Goal: Find specific page/section: Find specific page/section

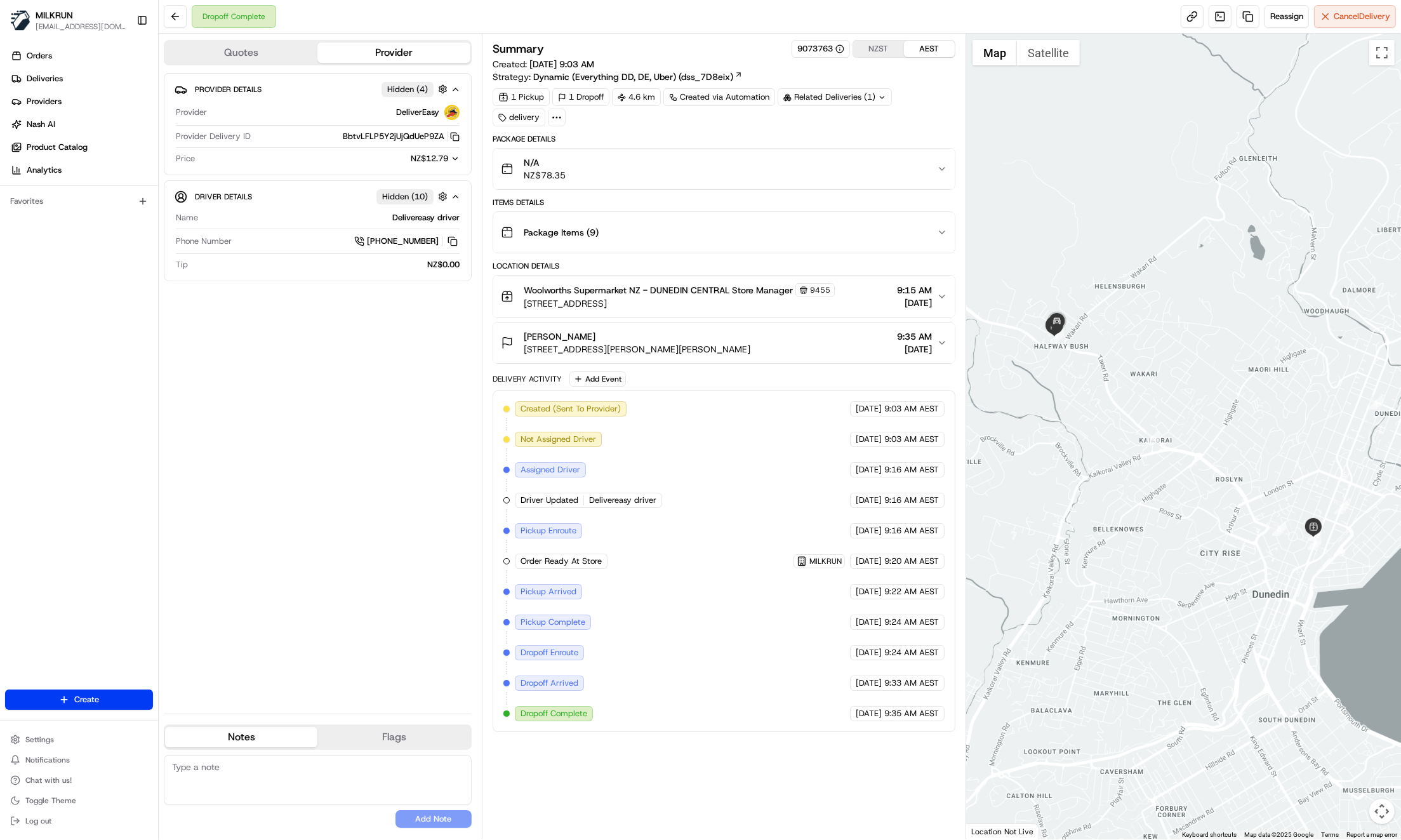
click at [338, 529] on div "Provider Details Hidden ( 4 ) Provider DeliverEasy Provider Delivery ID BbtvLFL…" at bounding box center [318, 388] width 308 height 630
drag, startPoint x: 650, startPoint y: 288, endPoint x: 725, endPoint y: 292, distance: 75.1
click at [725, 292] on span "Woolworths Supermarket NZ - DUNEDIN CENTRAL Store Manager" at bounding box center [658, 290] width 269 height 12
click at [735, 295] on div "Woolworths Supermarket NZ - DUNEDIN CENTRAL Store Manager 9455 309 Cumberland S…" at bounding box center [680, 296] width 312 height 27
drag, startPoint x: 660, startPoint y: 288, endPoint x: 727, endPoint y: 291, distance: 67.1
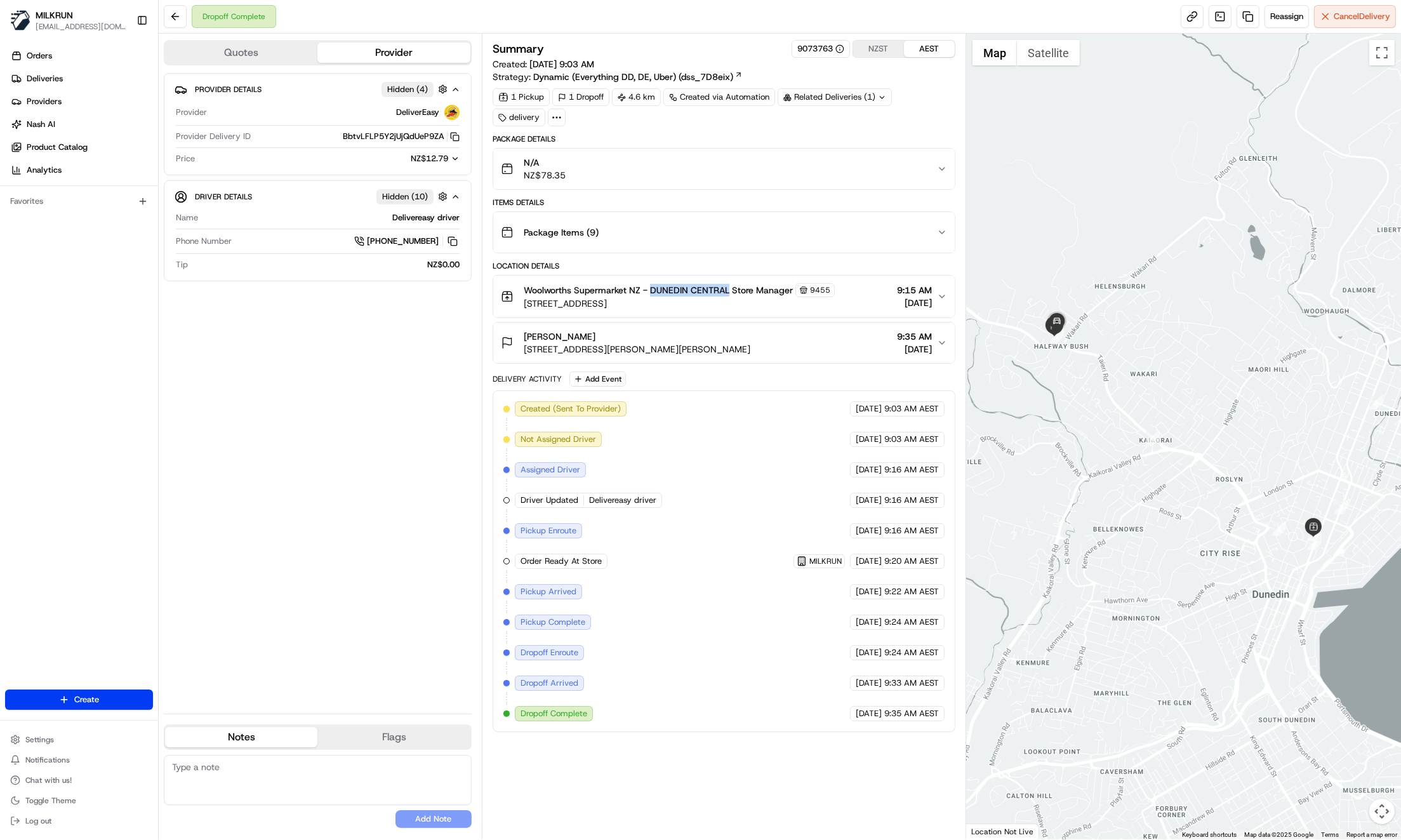
click at [727, 291] on span "Woolworths Supermarket NZ - DUNEDIN CENTRAL Store Manager" at bounding box center [658, 290] width 269 height 12
copy span "DUNEDIN CENTRAL"
click at [293, 450] on div "Provider Details Hidden ( 4 ) Provider DeliverEasy Provider Delivery ID BbtvLFL…" at bounding box center [318, 388] width 308 height 630
drag, startPoint x: 651, startPoint y: 287, endPoint x: 730, endPoint y: 290, distance: 79.1
click at [730, 290] on span "Woolworths Supermarket NZ - DUNEDIN CENTRAL Store Manager" at bounding box center [658, 290] width 269 height 12
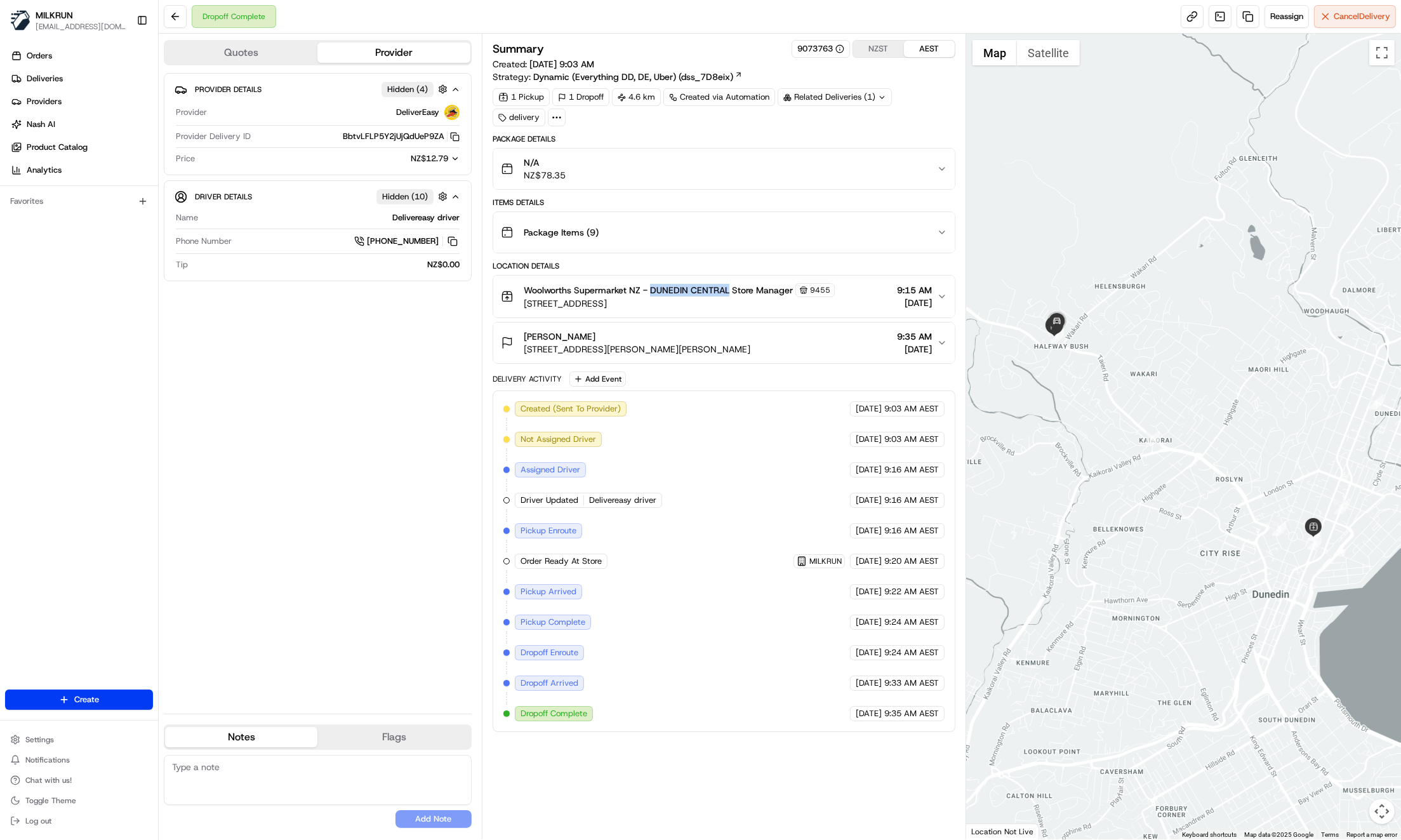
copy span "DUNEDIN CENTRAL"
click at [354, 557] on div "Provider Details Hidden ( 4 ) Provider DeliverEasy Provider Delivery ID BbtvLFL…" at bounding box center [318, 388] width 308 height 630
drag, startPoint x: 337, startPoint y: 559, endPoint x: 306, endPoint y: 506, distance: 61.4
click at [336, 559] on div "Provider Details Hidden ( 4 ) Provider DeliverEasy Provider Delivery ID BbtvLFL…" at bounding box center [318, 388] width 308 height 630
click at [322, 540] on div "Provider Details Hidden ( 4 ) Provider DeliverEasy Provider Delivery ID BbtvLFL…" at bounding box center [318, 388] width 308 height 630
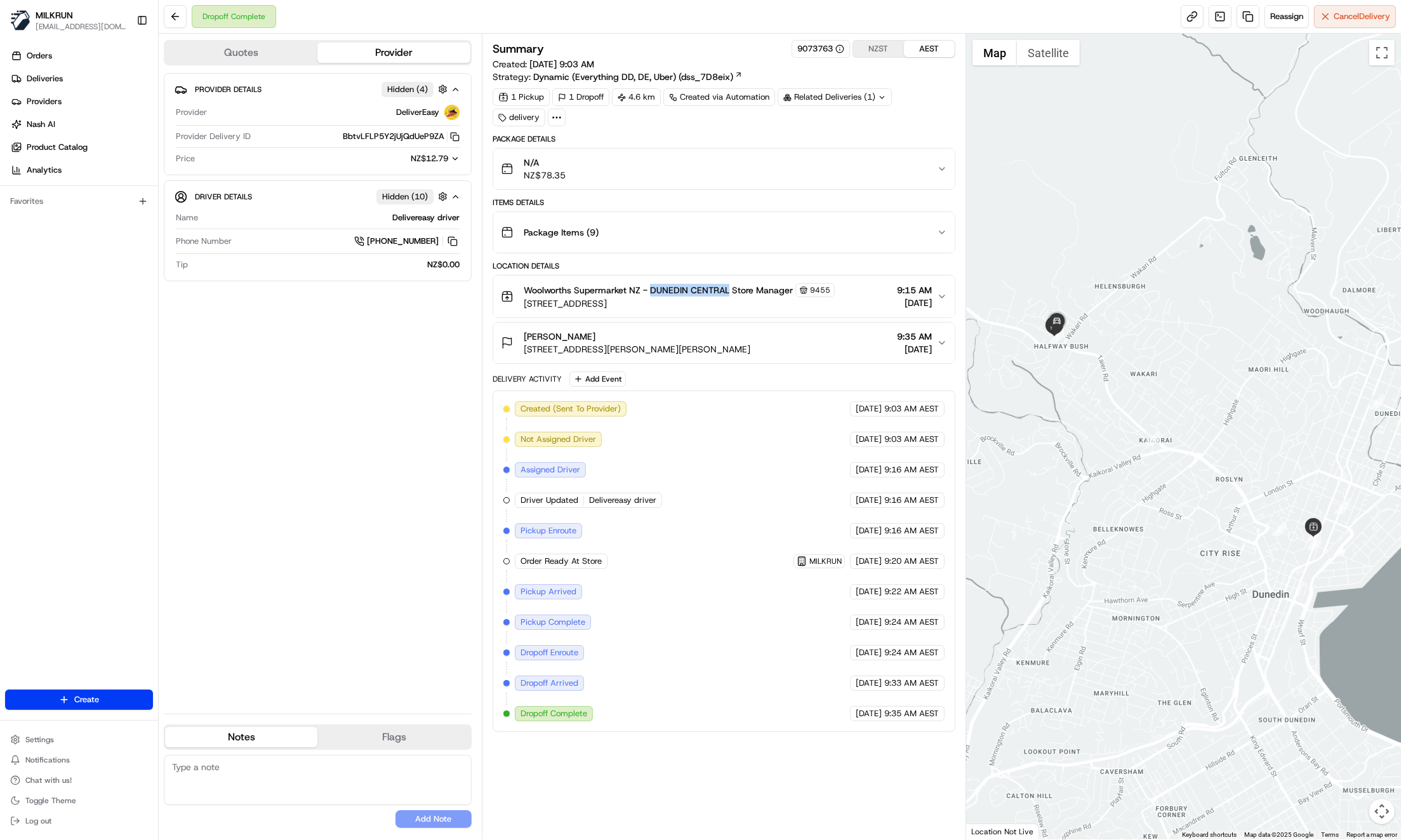
drag, startPoint x: 654, startPoint y: 290, endPoint x: 728, endPoint y: 285, distance: 74.2
click at [729, 291] on span "Woolworths Supermarket NZ - DUNEDIN CENTRAL Store Manager" at bounding box center [658, 290] width 269 height 12
copy span "DUNEDIN CENTRAL"
click at [275, 408] on div "Provider Details Hidden ( 4 ) Provider DeliverEasy Provider Delivery ID BbtvLFL…" at bounding box center [318, 388] width 308 height 630
click at [339, 423] on div "Provider Details Hidden ( 4 ) Provider DeliverEasy Provider Delivery ID BbtvLFL…" at bounding box center [318, 388] width 308 height 630
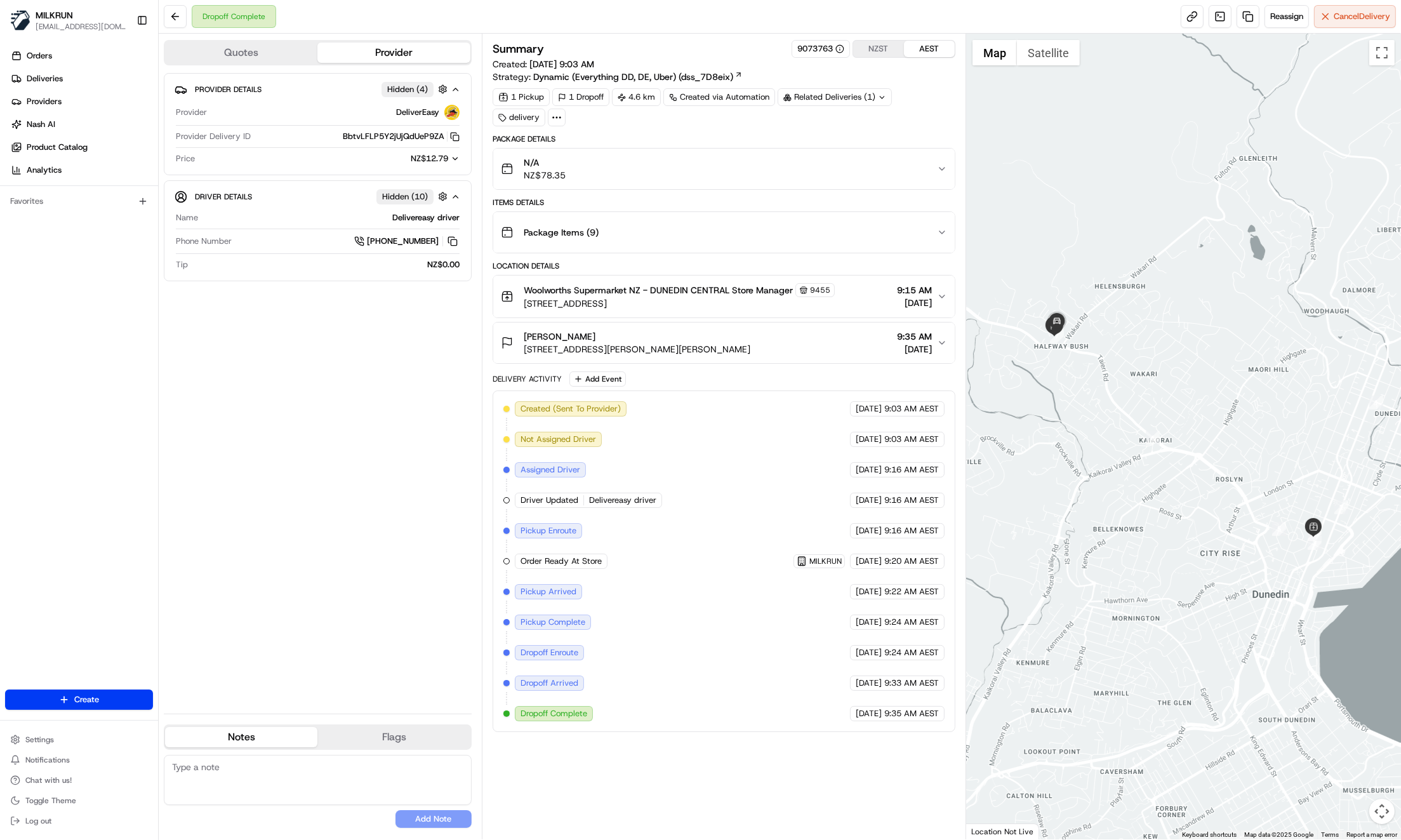
click at [769, 322] on button "Amanda Hunt 22 Hanlon Street, Halfway Bush, Otago Region 9010, NZ 9:35 AM 21/08…" at bounding box center [724, 342] width 461 height 41
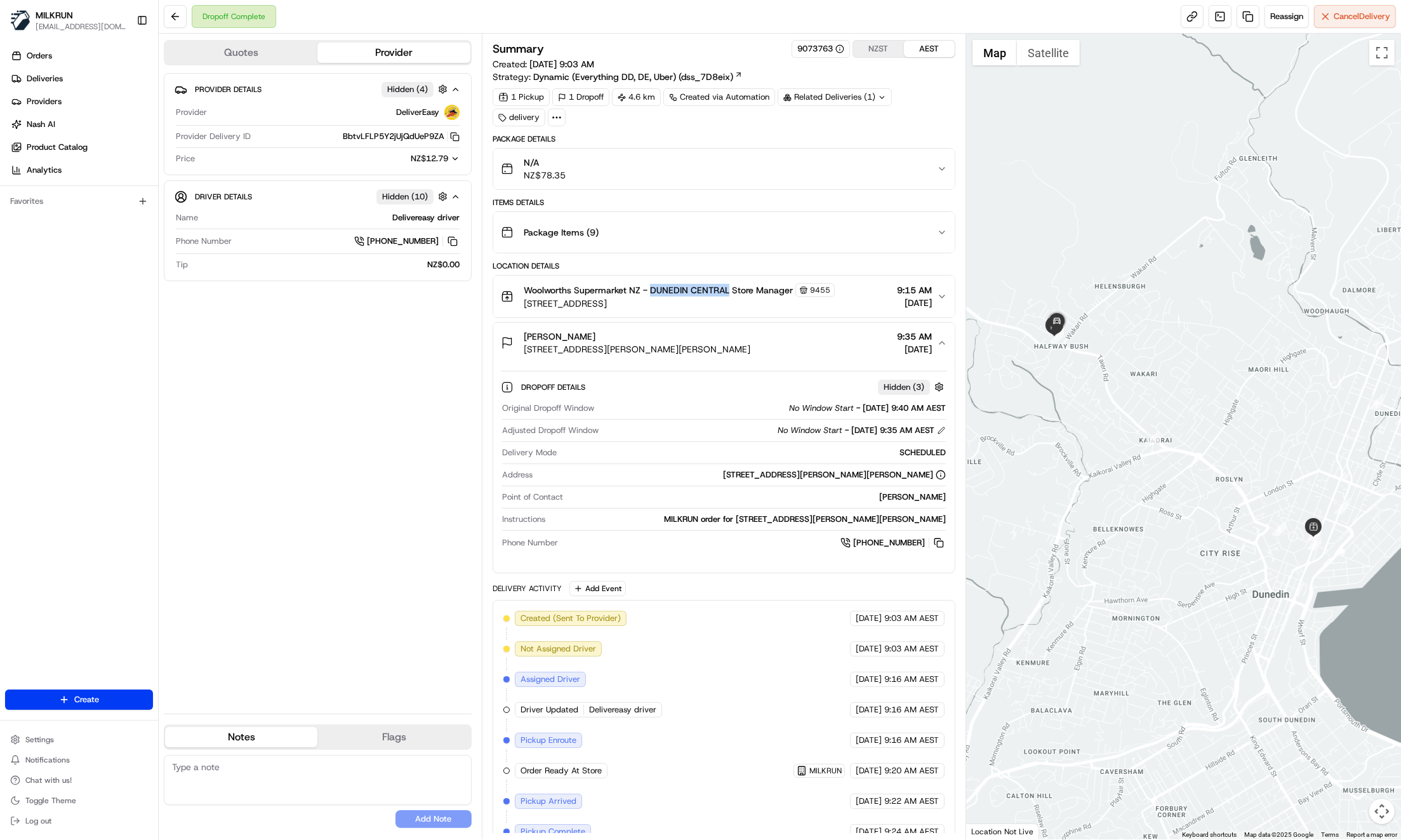
drag, startPoint x: 651, startPoint y: 288, endPoint x: 730, endPoint y: 292, distance: 79.1
click at [730, 292] on span "Woolworths Supermarket NZ - DUNEDIN CENTRAL Store Manager" at bounding box center [658, 290] width 269 height 12
copy span "DUNEDIN CENTRAL"
click at [814, 290] on span "9455" at bounding box center [820, 290] width 20 height 10
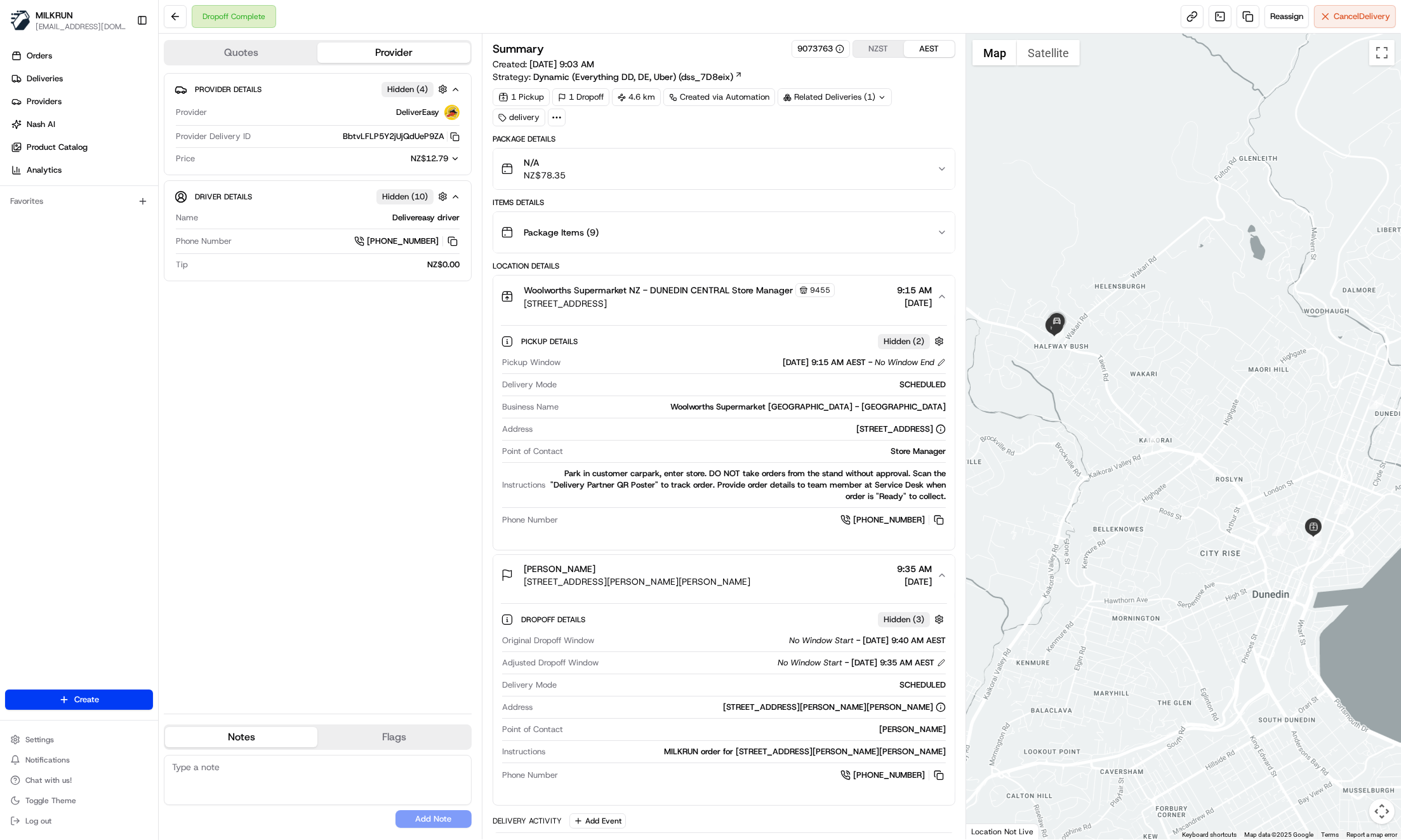
click at [345, 436] on div "Provider Details Hidden ( 4 ) Provider DeliverEasy Provider Delivery ID BbtvLFL…" at bounding box center [318, 388] width 308 height 630
click at [168, 14] on button at bounding box center [175, 16] width 22 height 22
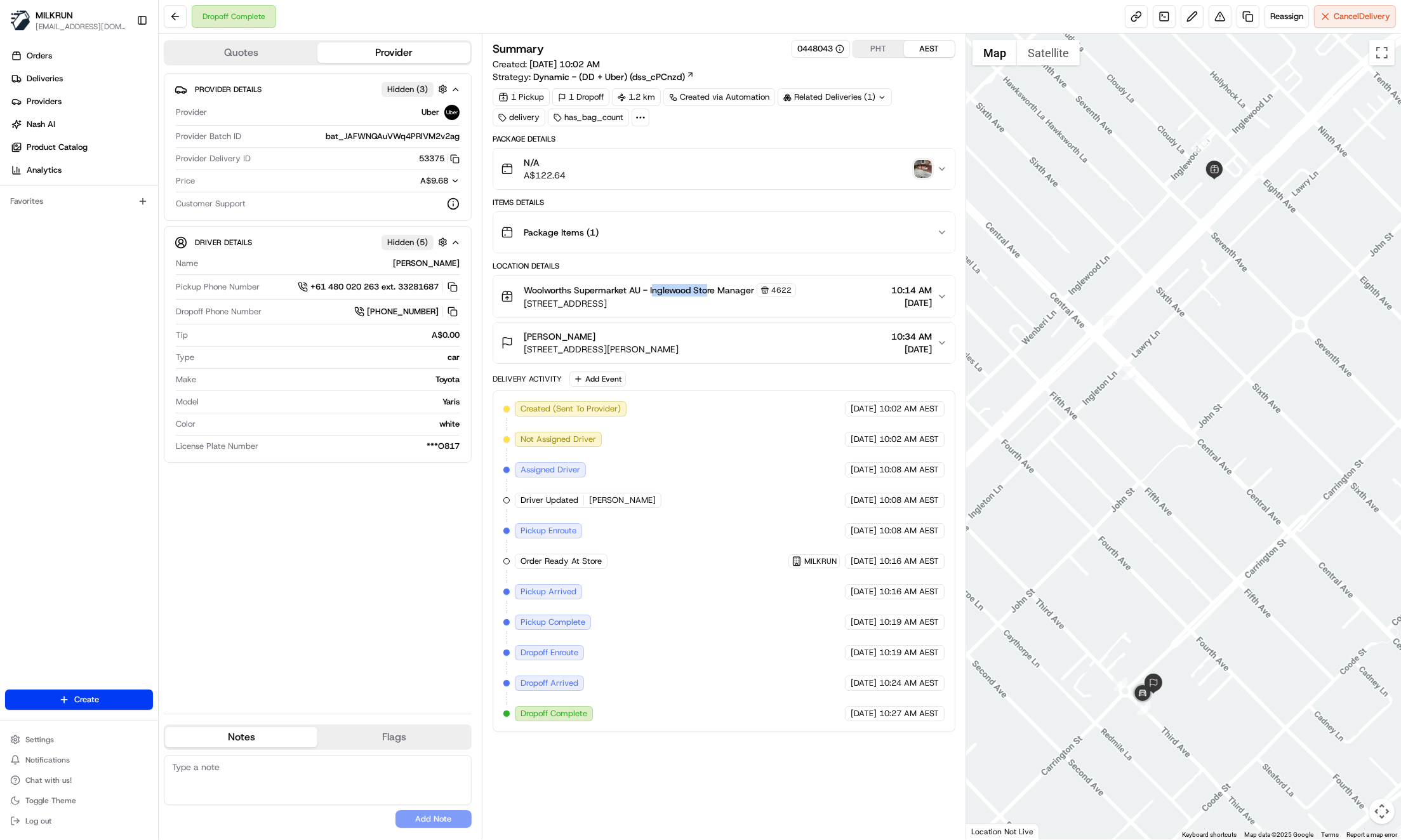
drag, startPoint x: 652, startPoint y: 287, endPoint x: 688, endPoint y: 290, distance: 36.1
click at [707, 288] on span "Woolworths Supermarket AU - Inglewood Store Manager" at bounding box center [639, 290] width 231 height 12
drag, startPoint x: 649, startPoint y: 288, endPoint x: 691, endPoint y: 288, distance: 42.0
click at [693, 289] on span "Woolworths Supermarket AU - Inglewood Store Manager" at bounding box center [639, 290] width 231 height 12
copy span "Inglewood"
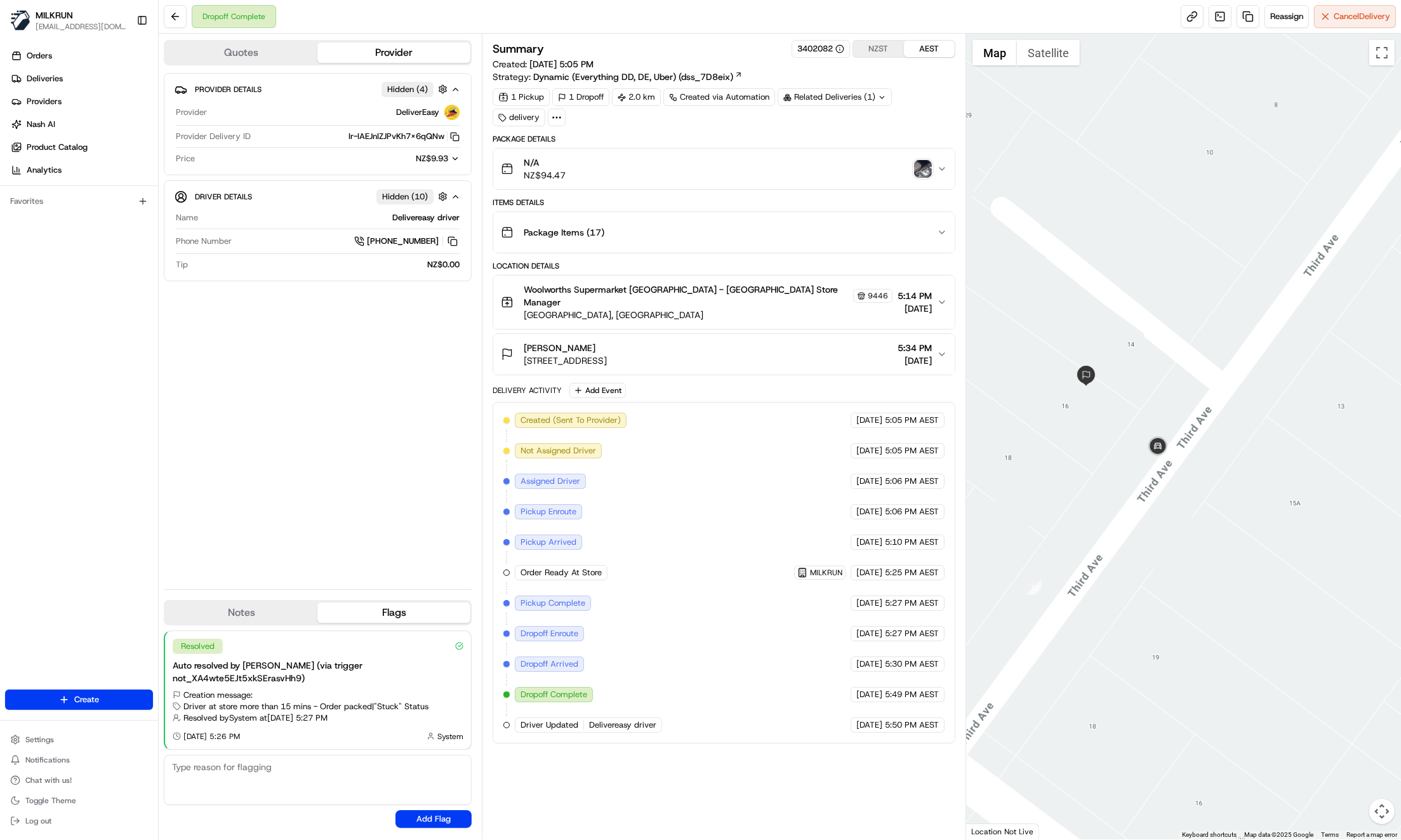
drag, startPoint x: 675, startPoint y: 23, endPoint x: 692, endPoint y: 25, distance: 17.1
click at [676, 23] on div "Dropoff Complete Reassign Cancel Delivery" at bounding box center [780, 17] width 1243 height 33
